Goal: Task Accomplishment & Management: Manage account settings

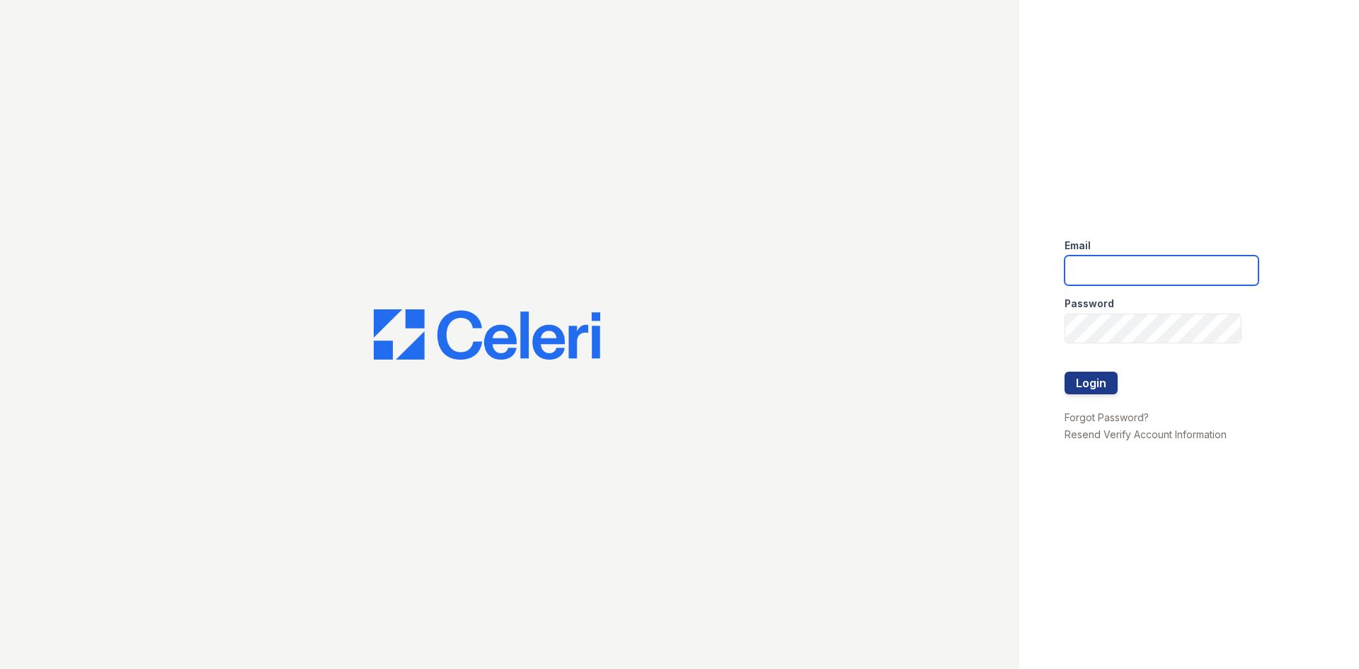
click at [1154, 272] on input "email" at bounding box center [1162, 271] width 194 height 30
type input "[EMAIL_ADDRESS][DOMAIN_NAME]"
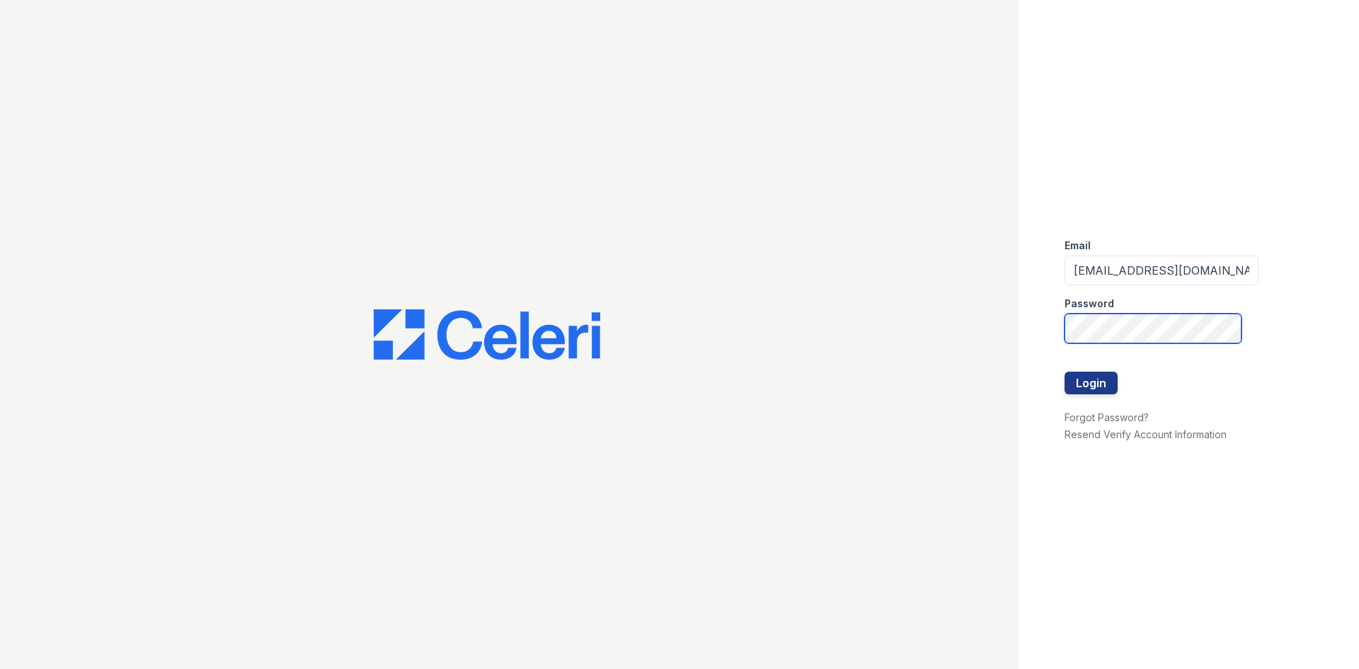
click at [1065, 372] on button "Login" at bounding box center [1091, 383] width 53 height 23
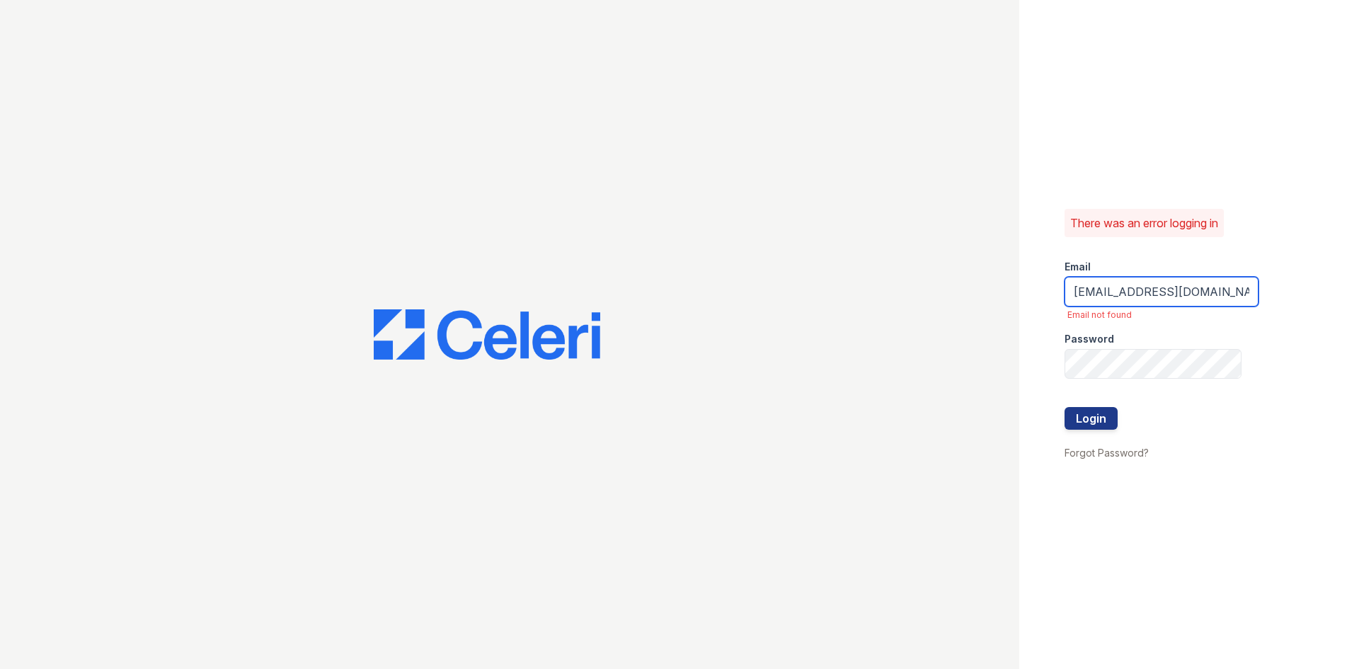
click at [1198, 295] on input "[EMAIL_ADDRESS][DOMAIN_NAME]" at bounding box center [1162, 292] width 194 height 30
click at [1211, 299] on input "[EMAIL_ADDRESS][DOMAIN_NAME]" at bounding box center [1162, 292] width 194 height 30
